Goal: Information Seeking & Learning: Learn about a topic

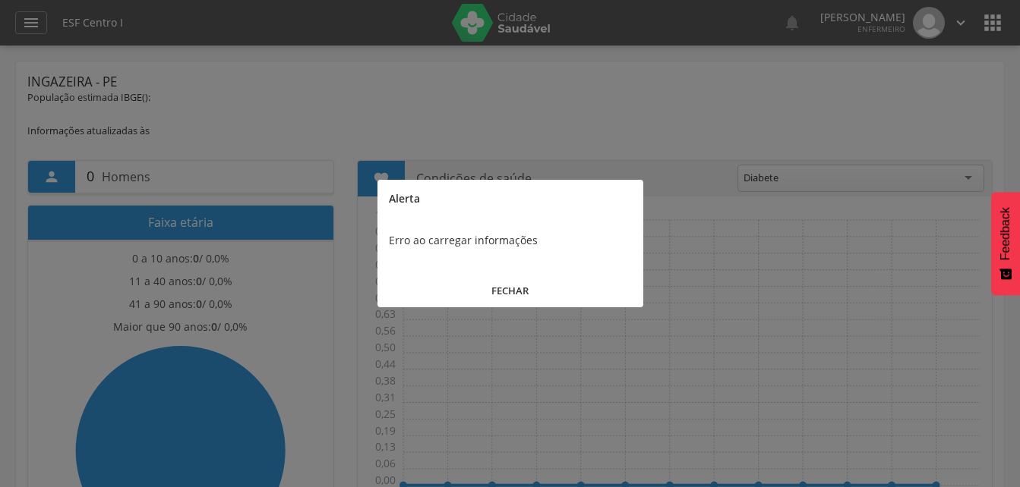
click at [516, 291] on button "FECHAR" at bounding box center [510, 291] width 266 height 33
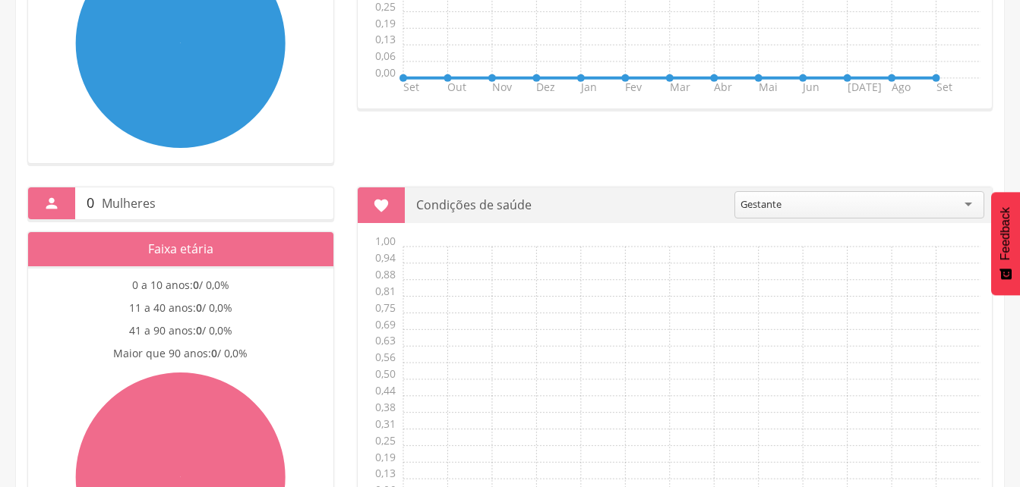
scroll to position [394, 0]
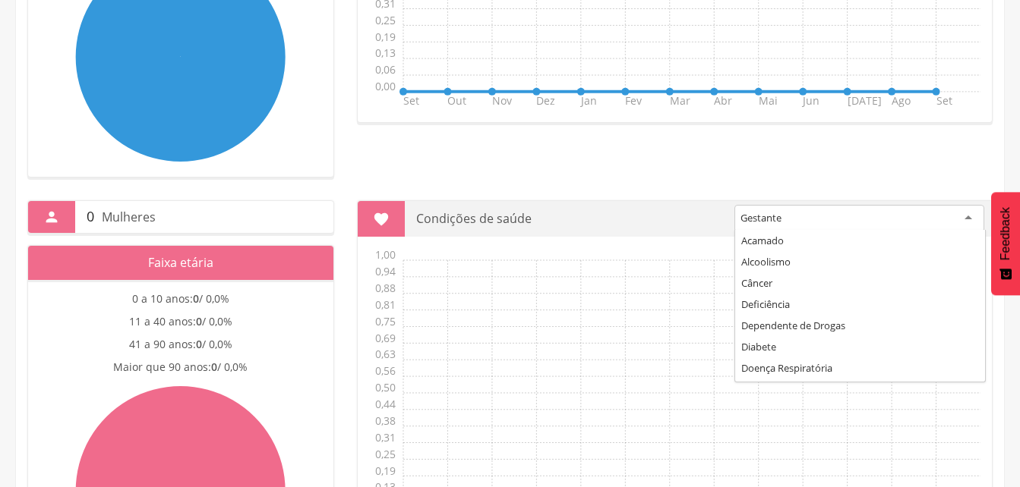
click at [965, 217] on div "Gestante" at bounding box center [859, 218] width 250 height 27
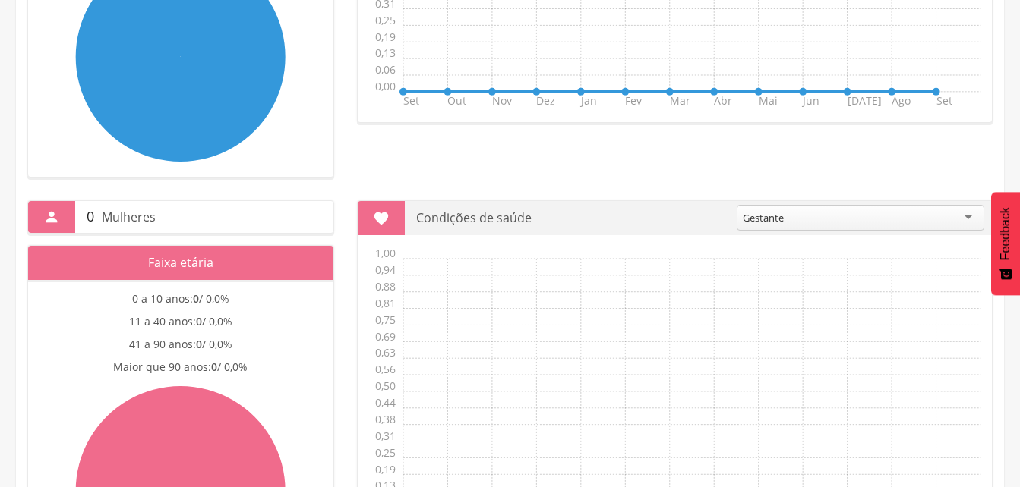
click at [970, 217] on div "Gestante" at bounding box center [860, 218] width 248 height 26
click at [970, 219] on div "Gestante" at bounding box center [860, 218] width 248 height 26
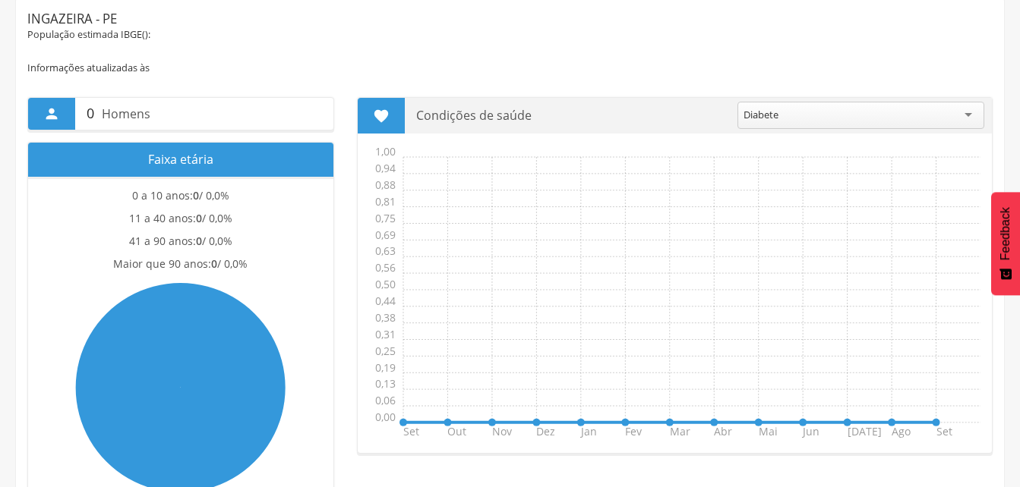
scroll to position [0, 0]
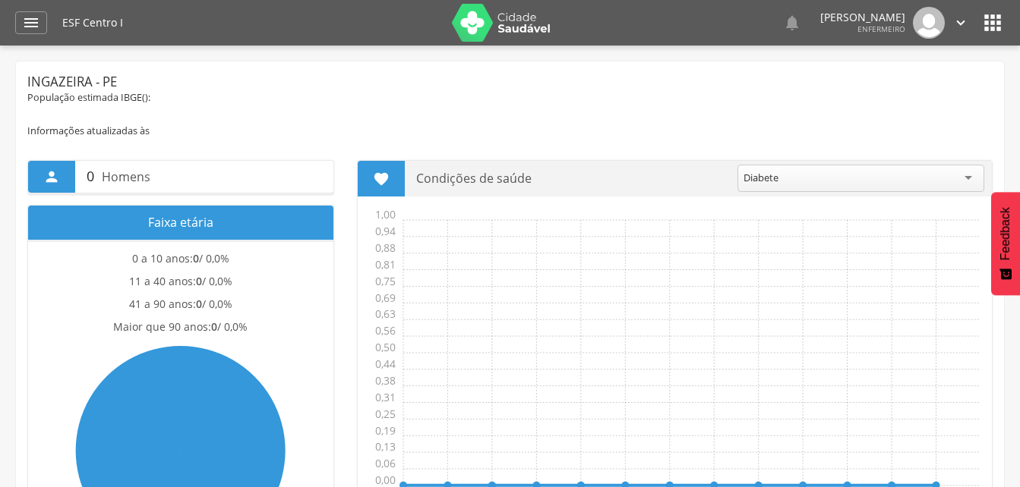
click at [194, 180] on p "0 Homens" at bounding box center [204, 177] width 235 height 32
click at [184, 232] on p "Faixa etária" at bounding box center [180, 223] width 282 height 34
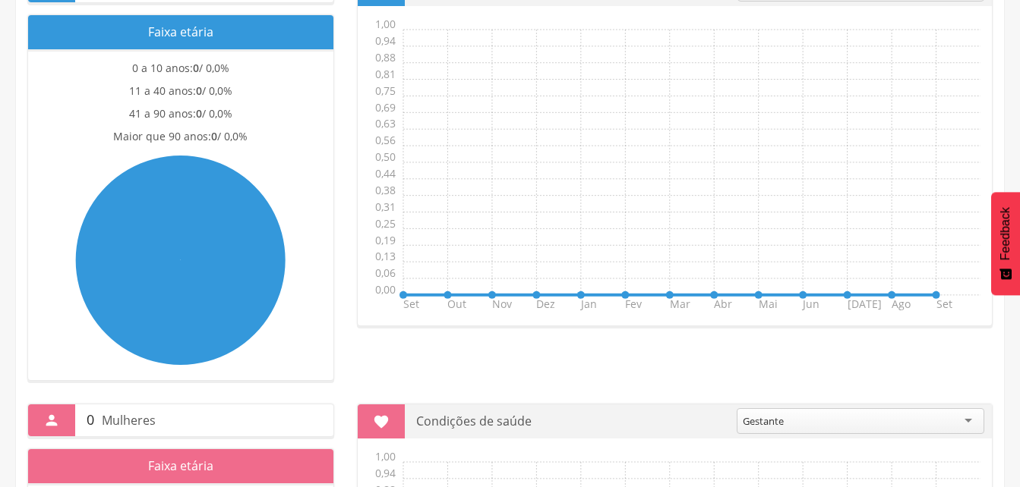
scroll to position [304, 0]
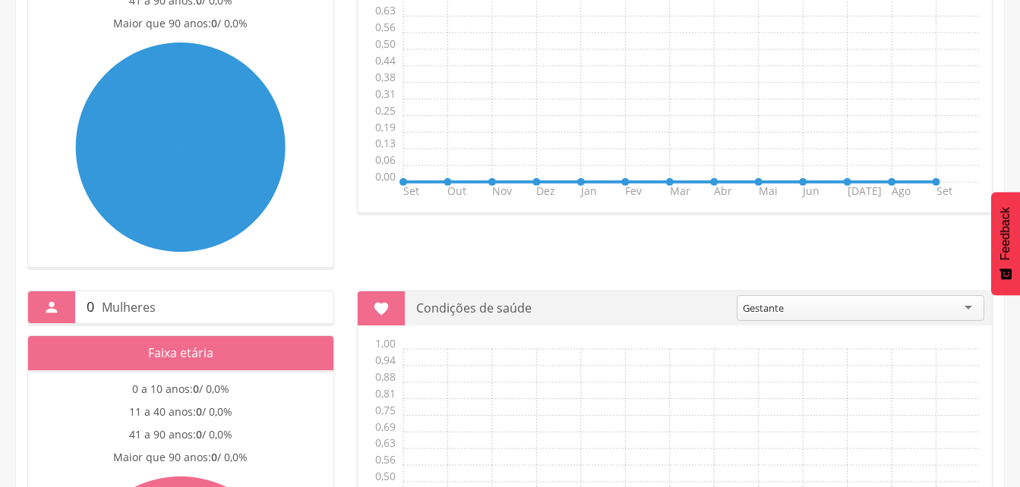
click at [207, 193] on icon at bounding box center [181, 148] width 210 height 210
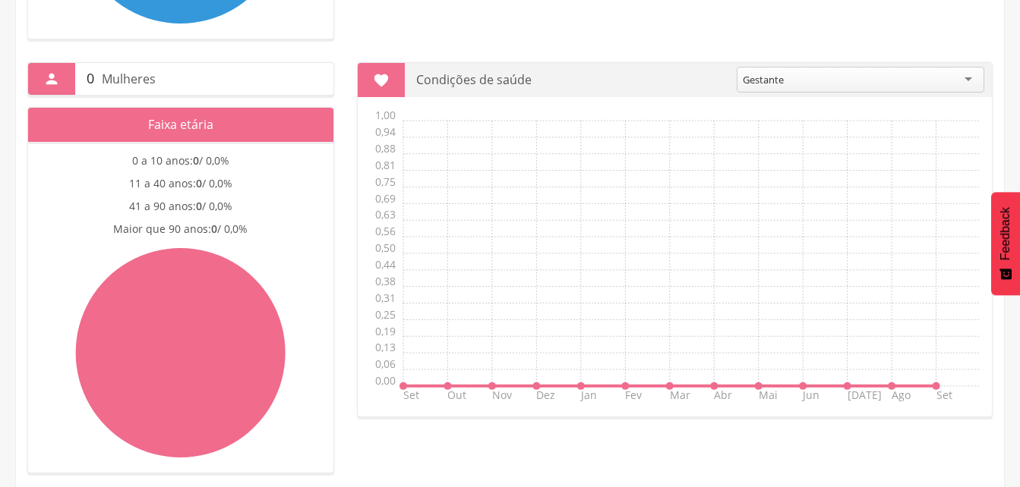
scroll to position [546, 0]
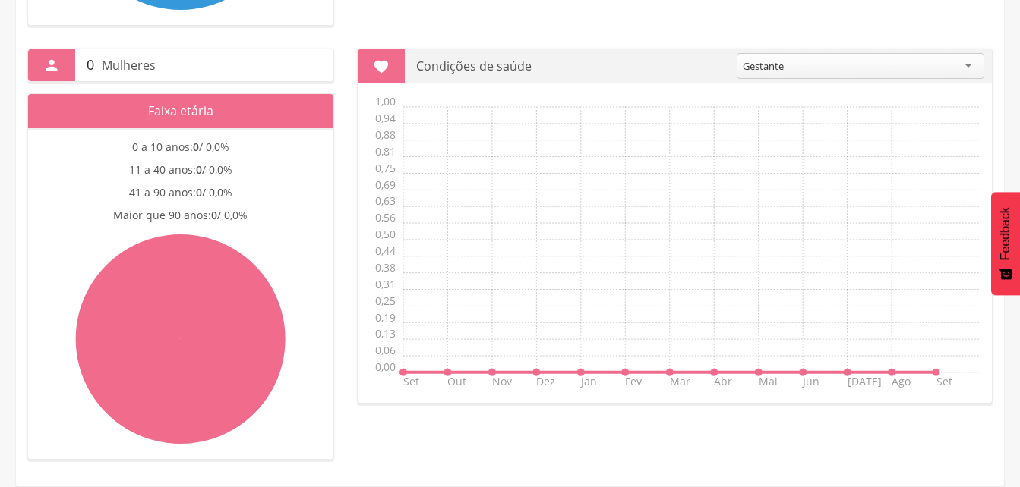
click at [176, 326] on icon at bounding box center [181, 340] width 210 height 210
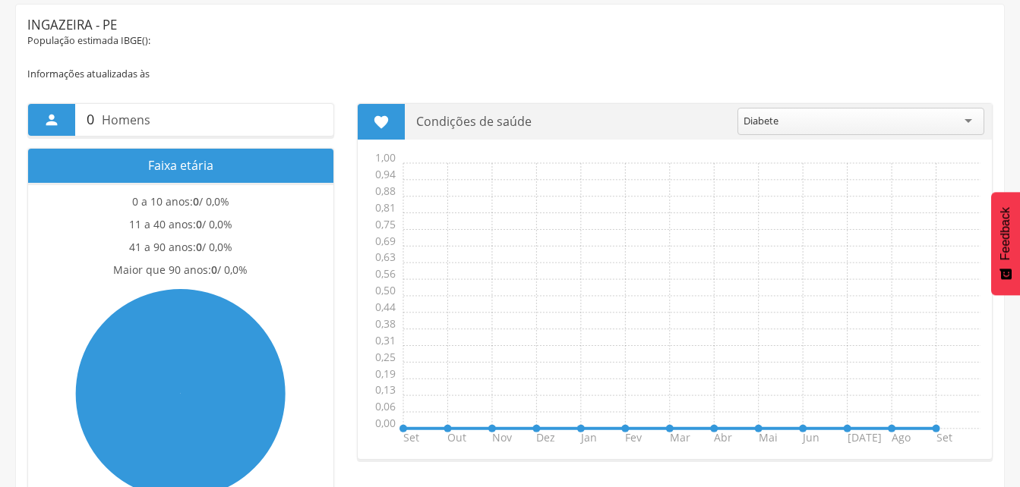
scroll to position [0, 0]
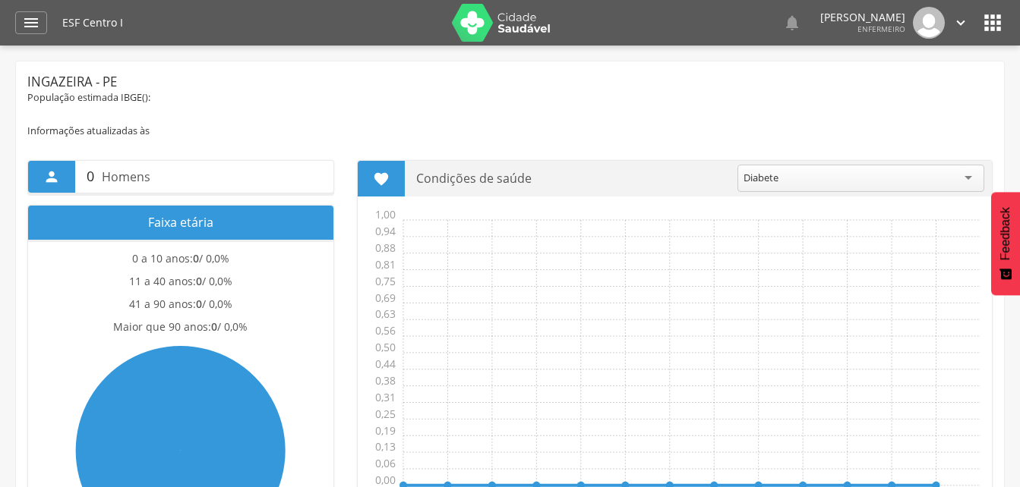
click at [960, 23] on icon "" at bounding box center [960, 22] width 17 height 17
click at [1001, 27] on icon "" at bounding box center [992, 23] width 24 height 24
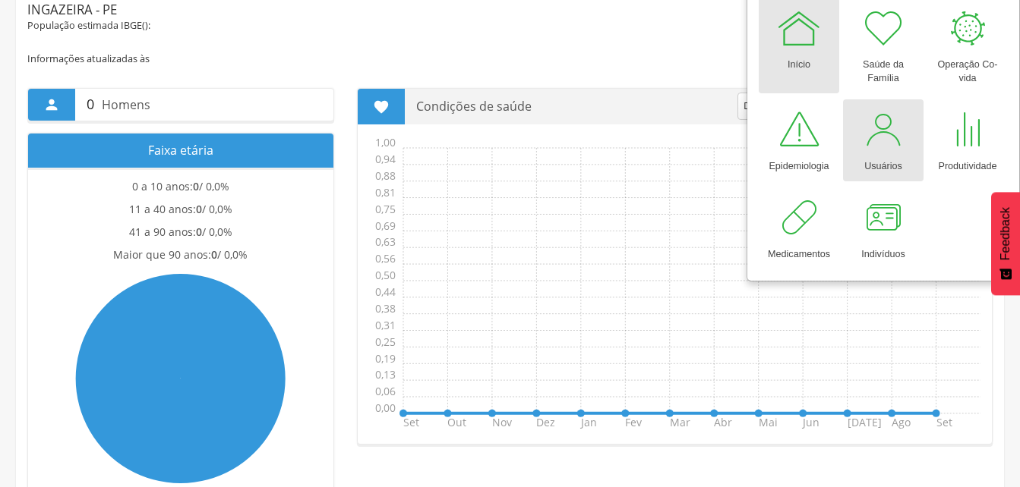
scroll to position [76, 0]
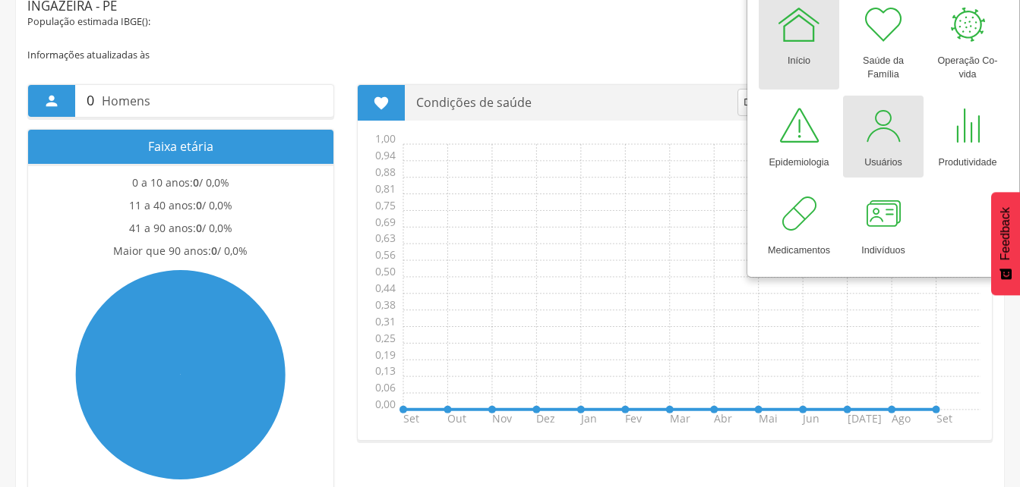
click at [888, 138] on div at bounding box center [883, 126] width 46 height 46
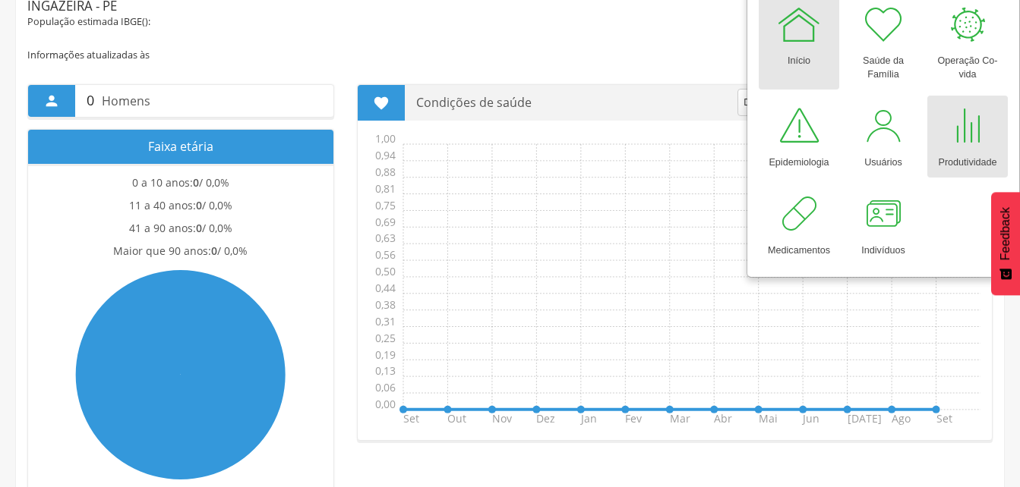
click at [967, 139] on div at bounding box center [968, 126] width 46 height 46
